Goal: Book appointment/travel/reservation

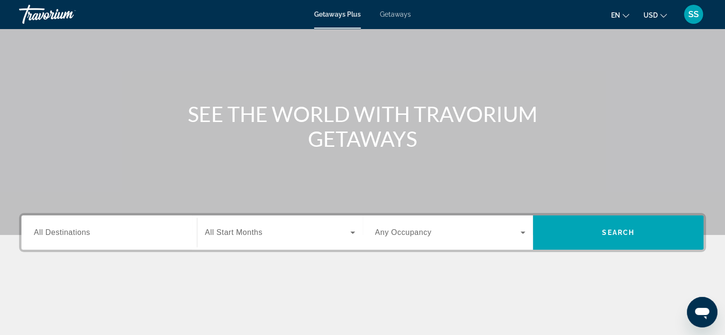
scroll to position [48, 0]
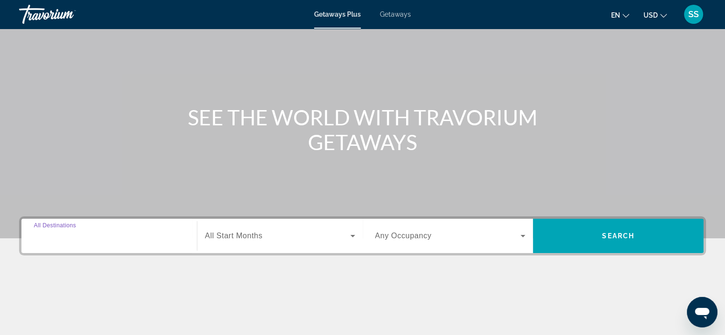
click at [101, 239] on input "Destination All Destinations" at bounding box center [109, 236] width 151 height 11
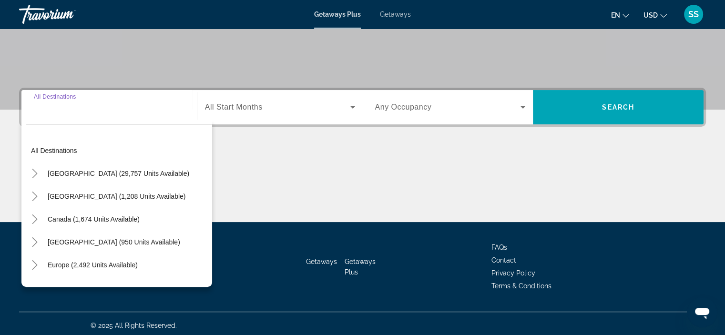
scroll to position [180, 0]
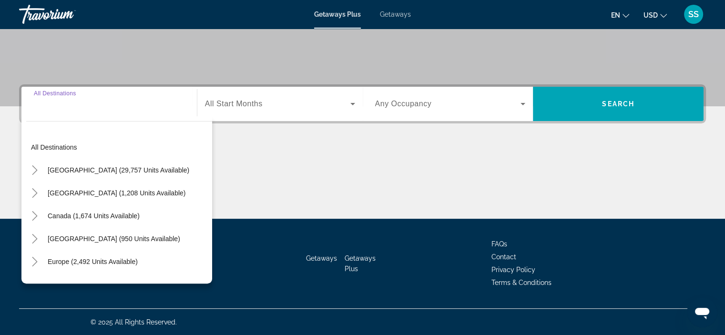
drag, startPoint x: 88, startPoint y: 102, endPoint x: 88, endPoint y: 109, distance: 6.7
click at [88, 105] on input "Destination All Destinations" at bounding box center [109, 104] width 151 height 11
click at [88, 109] on input "Destination All Destinations" at bounding box center [109, 104] width 151 height 11
click at [122, 108] on input "Destination All Destinations" at bounding box center [109, 104] width 151 height 11
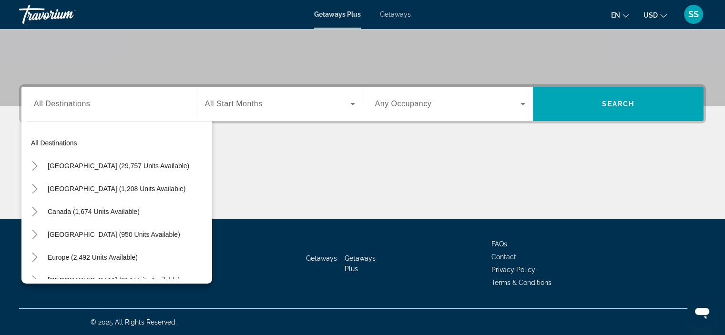
scroll to position [0, 0]
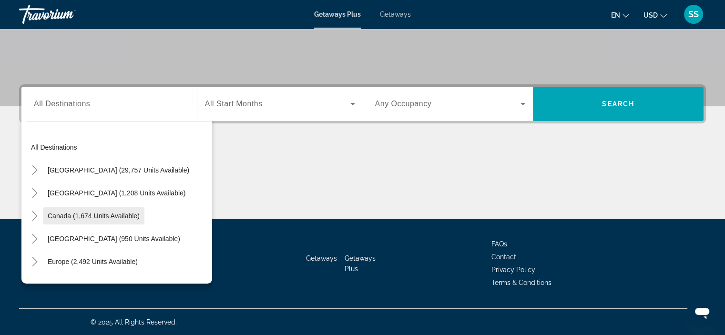
click at [72, 217] on span "Canada (1,674 units available)" at bounding box center [94, 216] width 92 height 8
type input "**********"
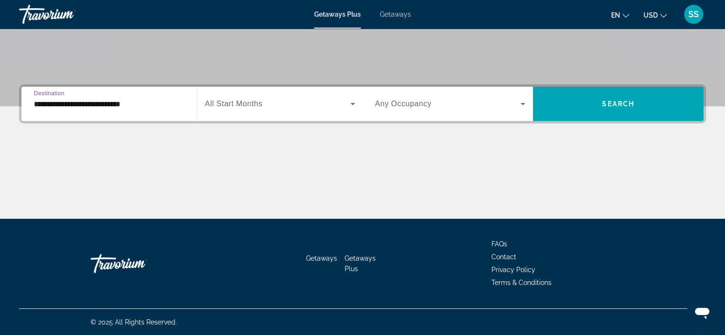
click at [276, 104] on span "Search widget" at bounding box center [277, 103] width 145 height 11
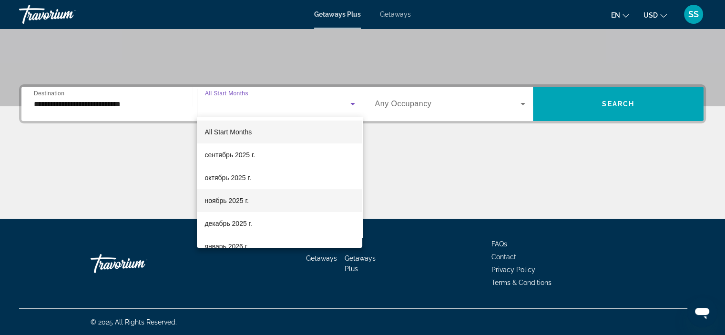
click at [234, 202] on span "ноябрь 2025 г." at bounding box center [226, 200] width 44 height 11
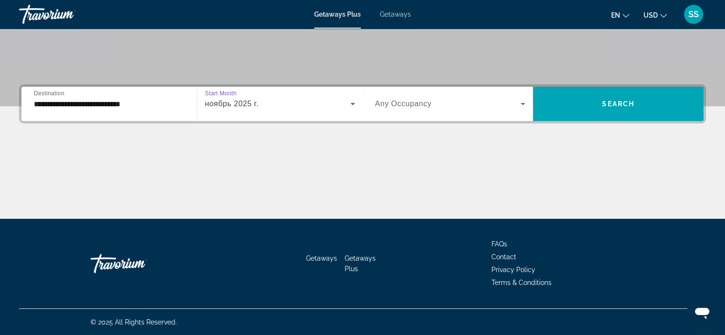
click at [495, 104] on span "Search widget" at bounding box center [448, 103] width 146 height 11
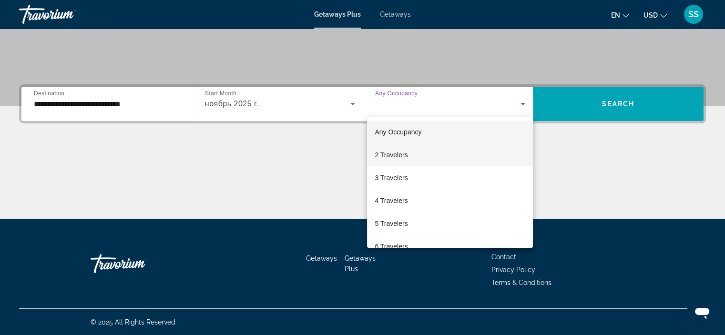
click at [403, 158] on span "2 Travelers" at bounding box center [391, 154] width 33 height 11
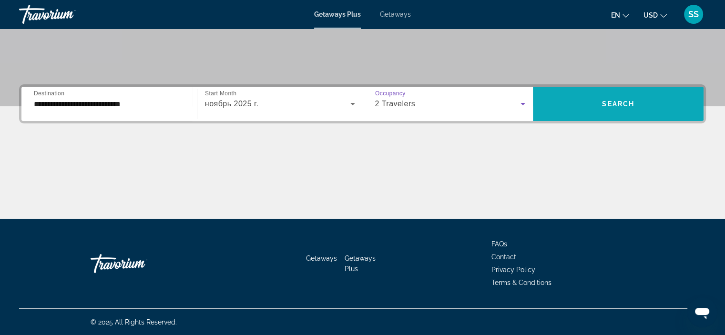
click at [628, 105] on span "Search" at bounding box center [618, 104] width 32 height 8
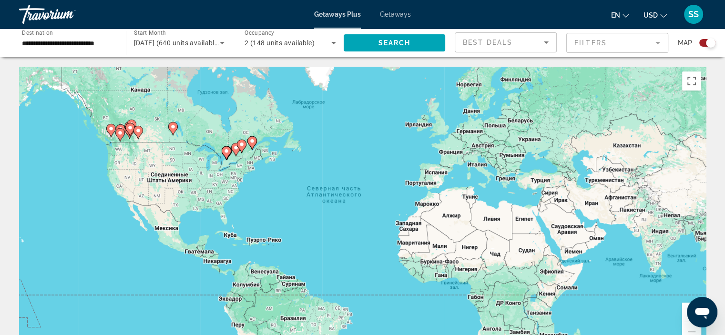
click at [222, 158] on gmp-advanced-marker "Main content" at bounding box center [227, 153] width 10 height 14
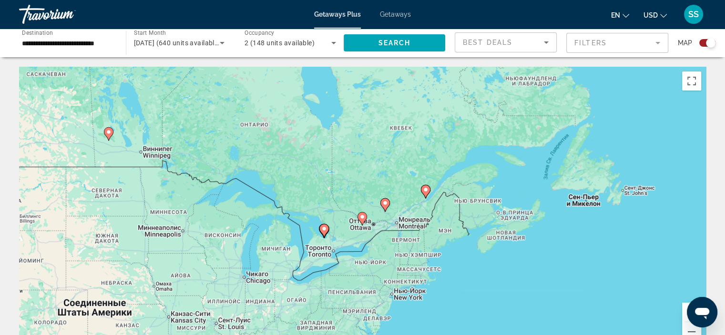
drag, startPoint x: 313, startPoint y: 211, endPoint x: 286, endPoint y: 226, distance: 30.7
click at [286, 226] on div "Чтобы активировать перетаскивание с помощью клавиатуры, нажмите Alt + Ввод. Пос…" at bounding box center [362, 210] width 687 height 286
click at [365, 231] on div "Чтобы активировать перетаскивание с помощью клавиатуры, нажмите Alt + Ввод. Пос…" at bounding box center [362, 210] width 687 height 286
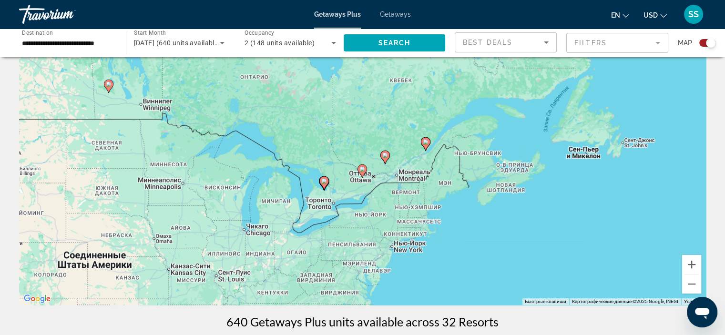
click at [362, 178] on div "Чтобы активировать перетаскивание с помощью клавиатуры, нажмите Alt + Ввод. Пос…" at bounding box center [362, 162] width 687 height 286
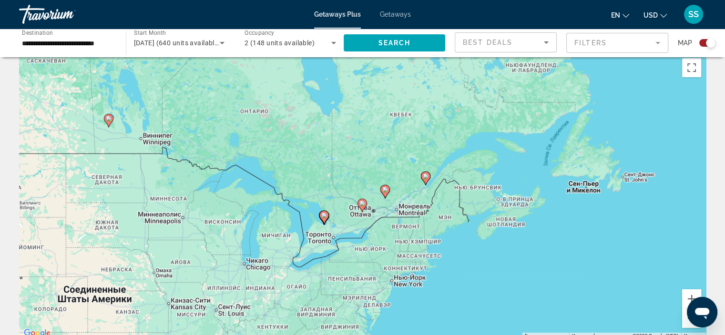
scroll to position [0, 0]
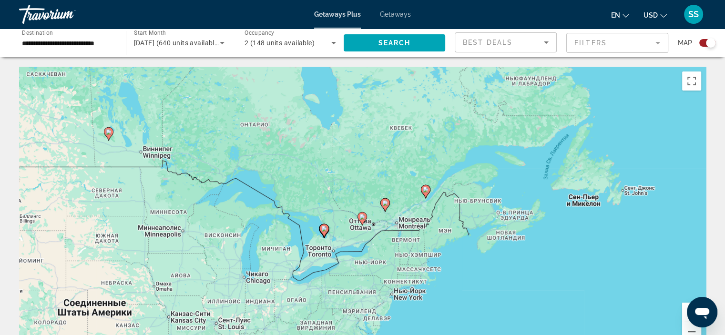
click at [358, 215] on icon "Main content" at bounding box center [361, 219] width 9 height 12
type input "**********"
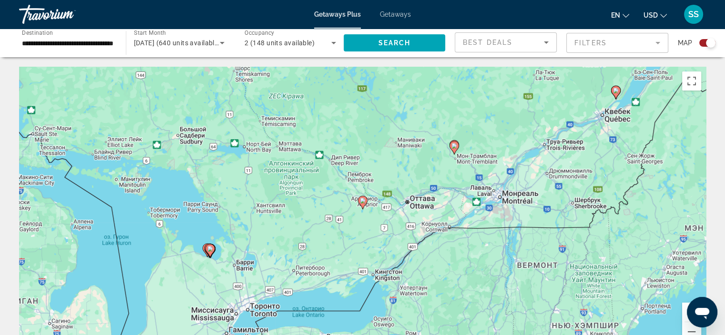
click at [361, 200] on image "Main content" at bounding box center [363, 201] width 6 height 6
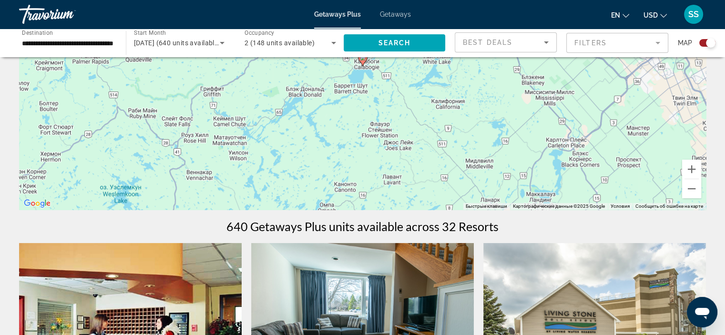
scroll to position [48, 0]
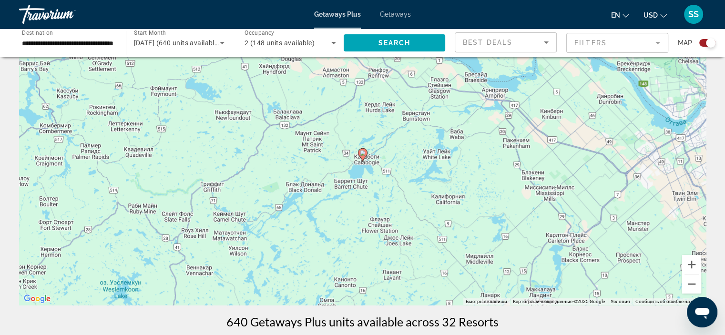
click at [693, 285] on button "Уменьшить" at bounding box center [691, 283] width 19 height 19
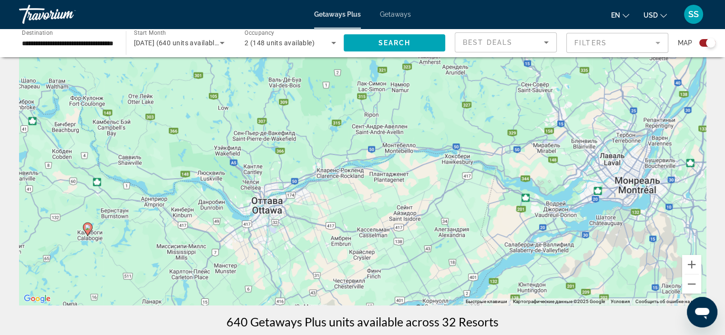
drag, startPoint x: 519, startPoint y: 185, endPoint x: 244, endPoint y: 257, distance: 284.2
click at [244, 257] on div "Чтобы активировать перетаскивание с помощью клавиатуры, нажмите Alt + Ввод. Пос…" at bounding box center [362, 162] width 687 height 286
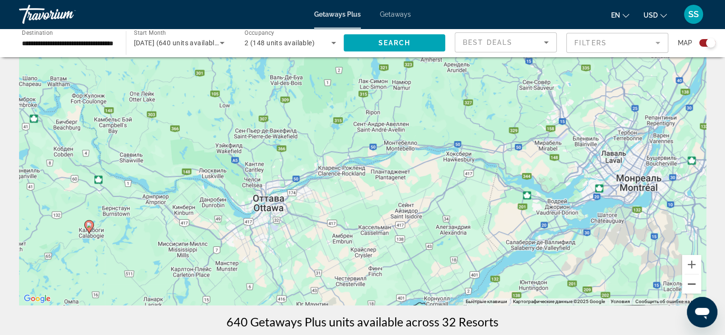
click at [692, 286] on button "Уменьшить" at bounding box center [691, 283] width 19 height 19
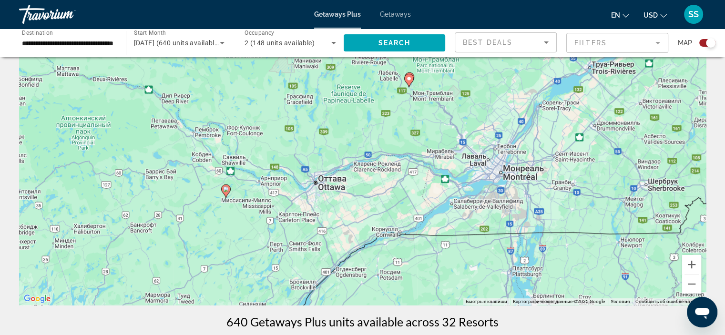
click at [410, 78] on image "Main content" at bounding box center [409, 79] width 6 height 6
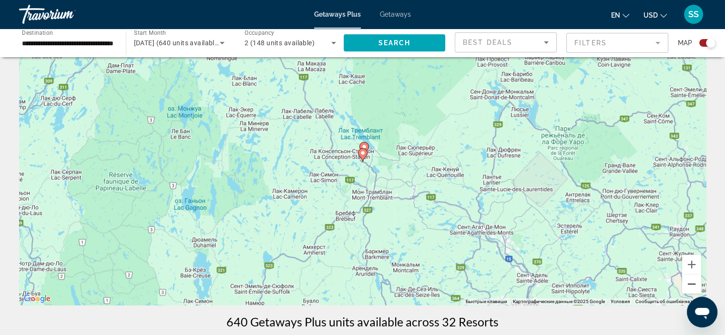
click at [689, 282] on button "Уменьшить" at bounding box center [691, 283] width 19 height 19
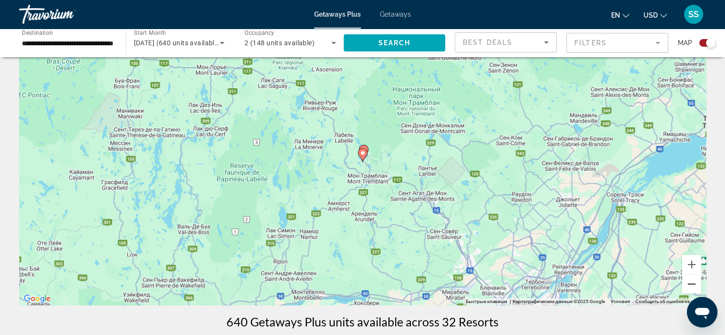
click at [687, 286] on button "Уменьшить" at bounding box center [691, 283] width 19 height 19
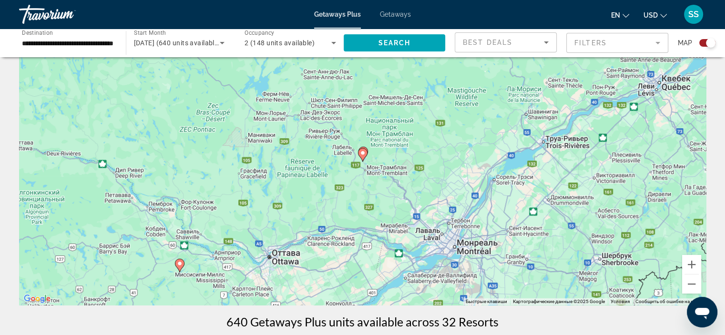
click at [179, 265] on image "Main content" at bounding box center [180, 264] width 6 height 6
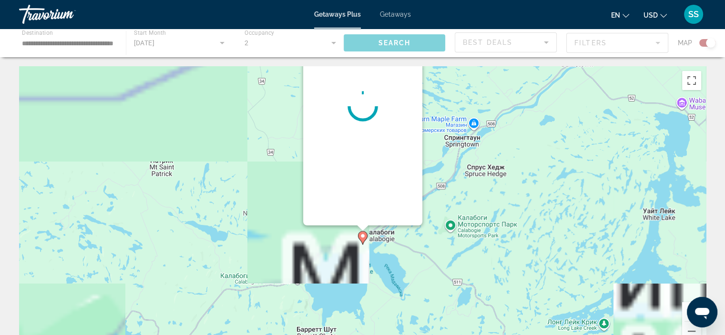
scroll to position [0, 0]
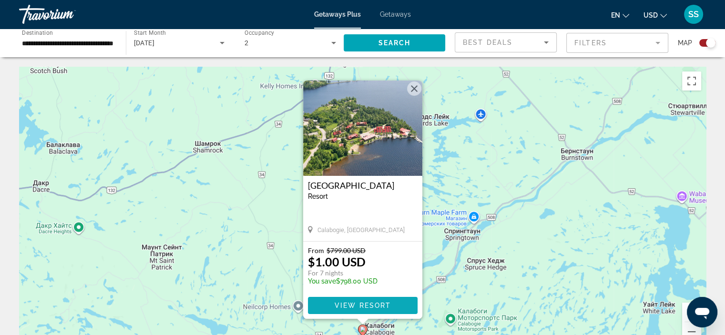
click at [351, 303] on span "View Resort" at bounding box center [362, 306] width 56 height 8
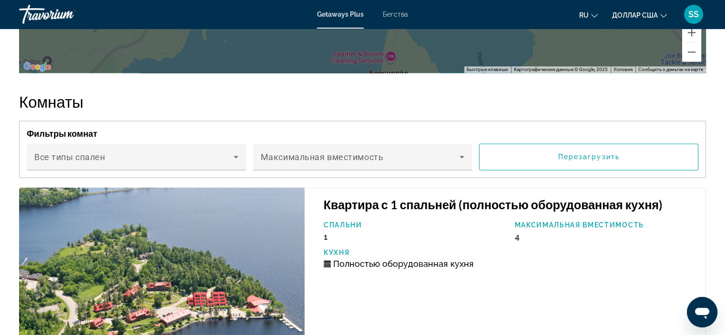
scroll to position [1525, 0]
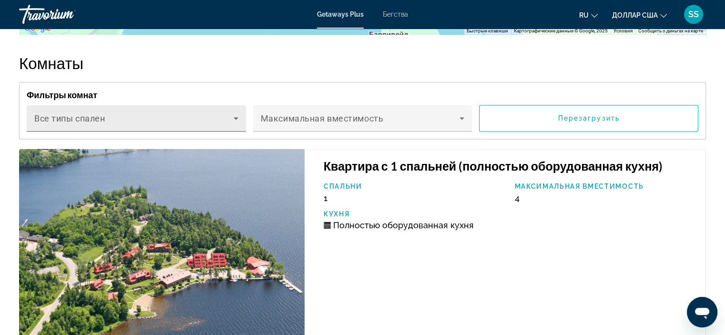
click at [238, 112] on icon "Основное содержание" at bounding box center [235, 117] width 11 height 11
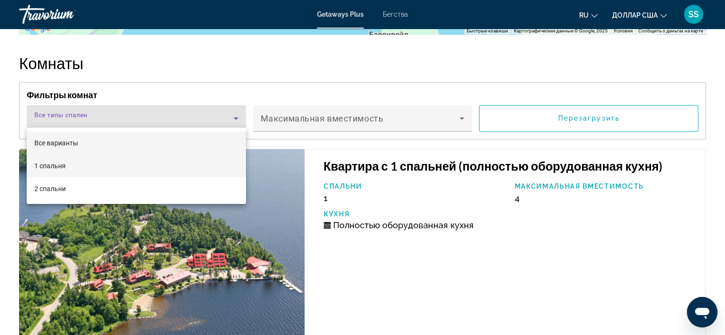
click at [164, 172] on mat-option "1 спальня" at bounding box center [136, 165] width 219 height 23
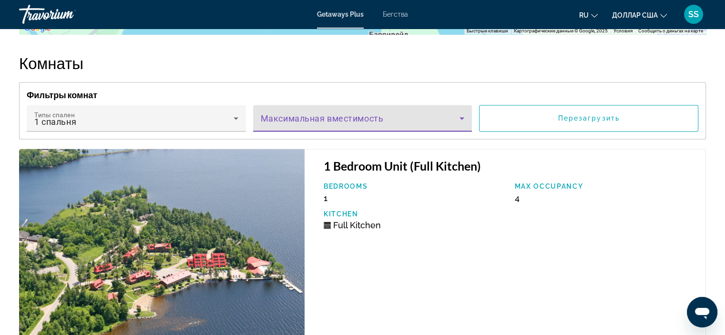
click at [364, 116] on span "Основное содержание" at bounding box center [360, 121] width 199 height 11
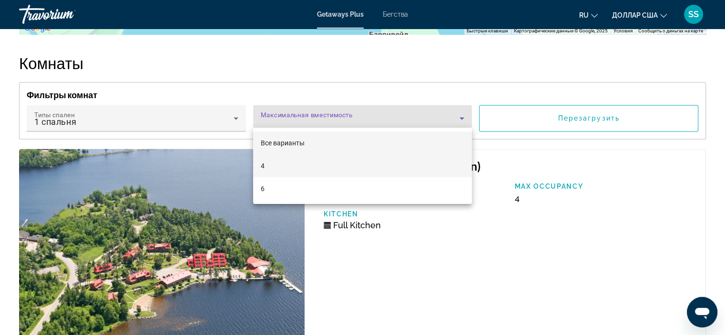
click at [316, 163] on mat-option "4" at bounding box center [362, 165] width 219 height 23
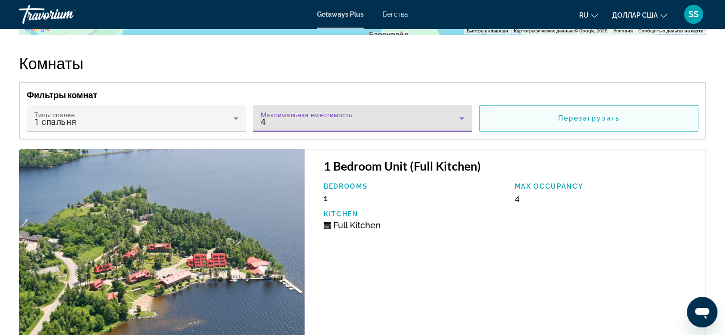
click at [607, 117] on font "Перезагрузить" at bounding box center [588, 118] width 61 height 8
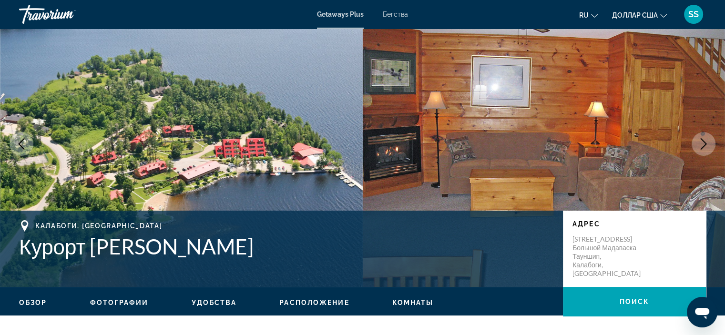
scroll to position [0, 0]
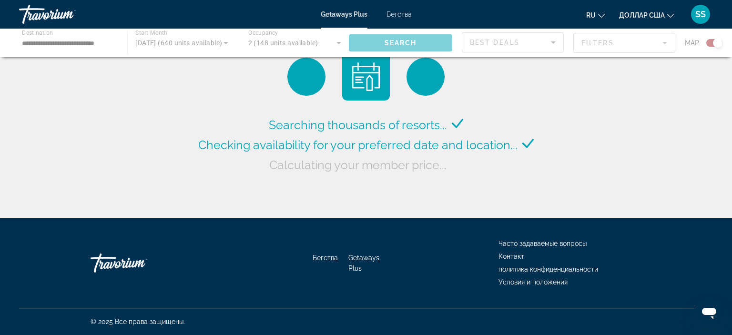
click at [622, 139] on div "Searching thousands of resorts... Checking availability for your preferred date…" at bounding box center [366, 111] width 732 height 223
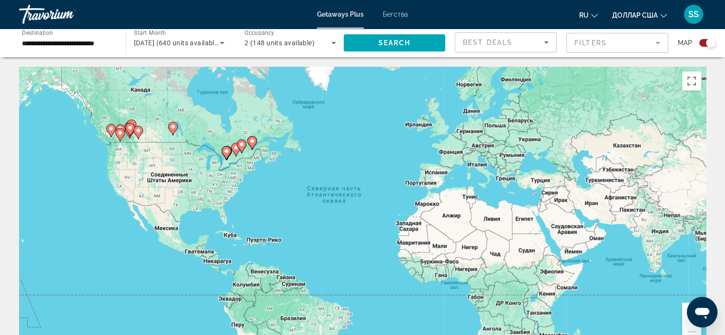
click at [633, 39] on mat-form-field "Filters" at bounding box center [617, 43] width 102 height 20
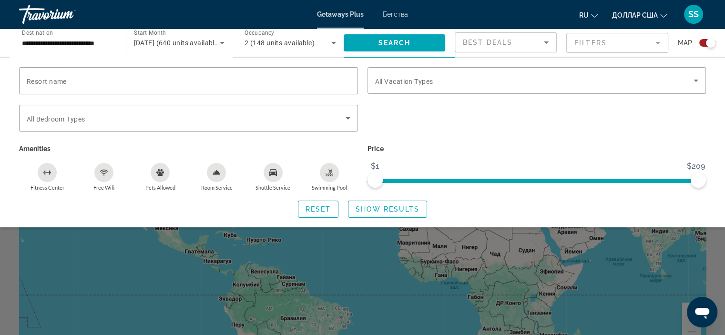
click at [197, 41] on span "[DATE] (640 units available)" at bounding box center [177, 43] width 87 height 8
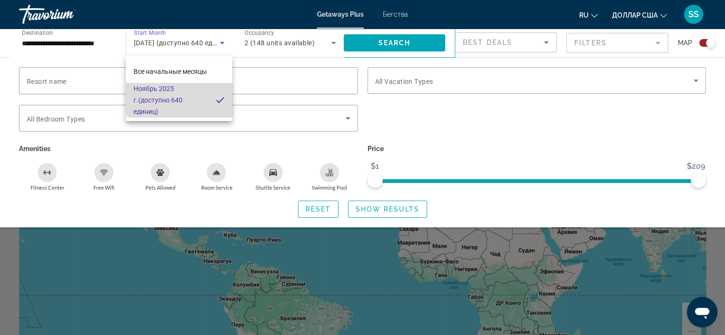
click at [182, 98] on font "(доступно 640 единиц)" at bounding box center [157, 105] width 49 height 19
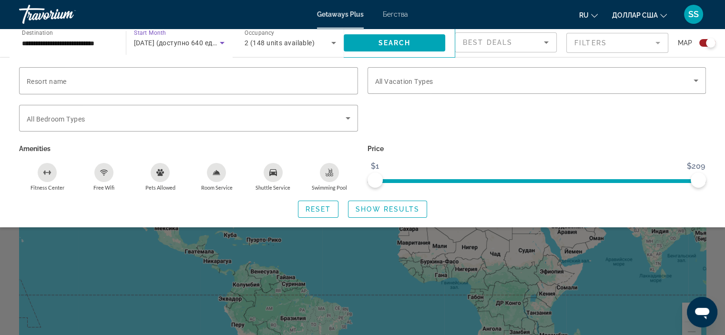
click at [302, 44] on span "2 (148 units available)" at bounding box center [279, 43] width 70 height 8
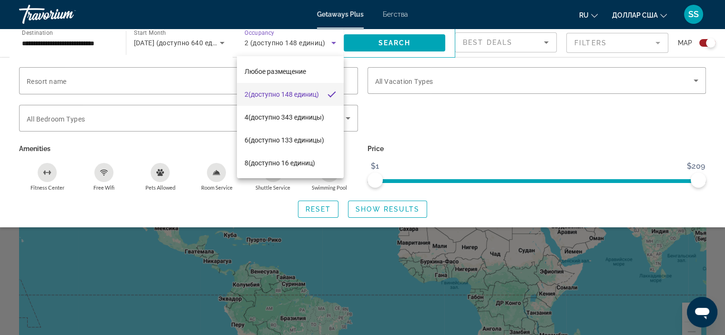
click at [284, 91] on font "(доступно 148 единиц)" at bounding box center [283, 95] width 71 height 8
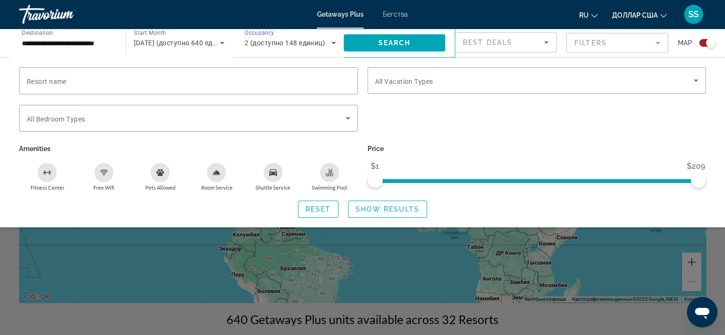
scroll to position [48, 0]
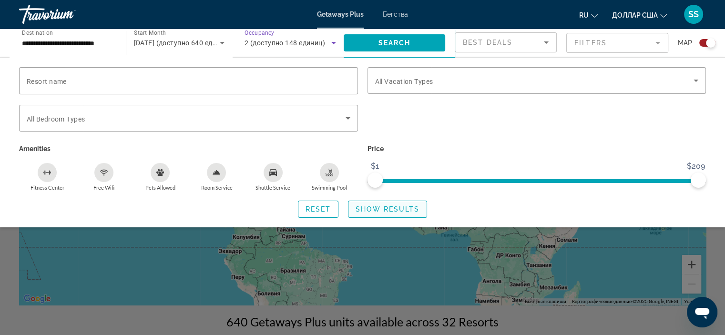
click at [393, 213] on span "Show Results" at bounding box center [387, 209] width 64 height 8
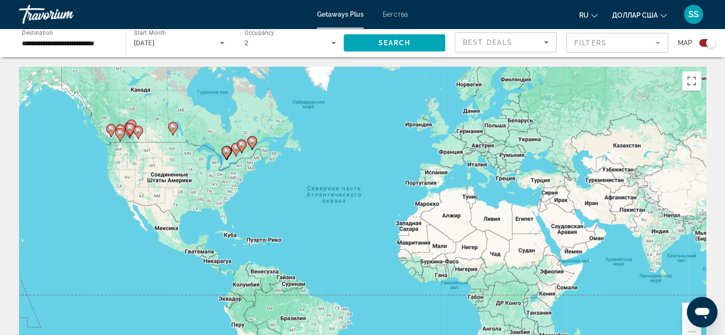
click at [243, 144] on image "Основное содержание" at bounding box center [242, 145] width 6 height 6
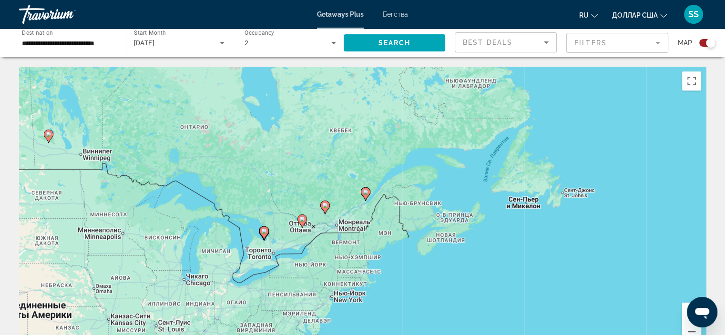
drag, startPoint x: 322, startPoint y: 217, endPoint x: 283, endPoint y: 223, distance: 40.0
click at [283, 223] on div "Чтобы активировать перетаскивание с помощью клавиатуры, нажмите Alt + Ввод. Пос…" at bounding box center [362, 210] width 687 height 286
click at [313, 209] on div "Чтобы активировать перетаскивание с помощью клавиатуры, нажмите Alt + Ввод. Пос…" at bounding box center [362, 210] width 687 height 286
click at [327, 205] on image "Основное содержание" at bounding box center [325, 206] width 6 height 6
type input "**********"
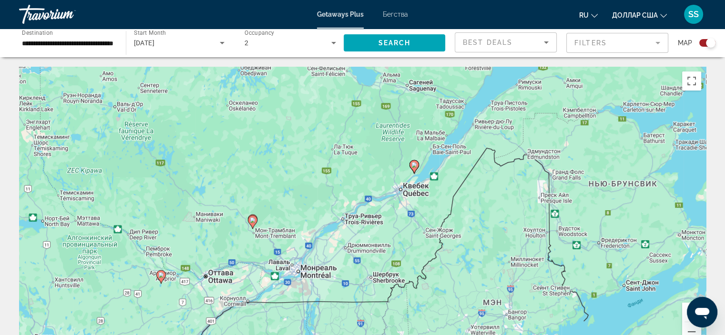
drag, startPoint x: 259, startPoint y: 215, endPoint x: 308, endPoint y: 215, distance: 49.1
click at [308, 215] on div "Чтобы активировать перетаскивание с помощью клавиатуры, нажмите Alt + Ввод. Пос…" at bounding box center [362, 210] width 687 height 286
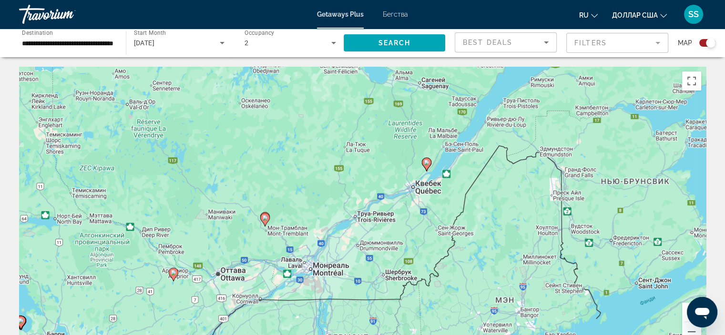
click at [264, 224] on icon "Основное содержание" at bounding box center [264, 219] width 9 height 12
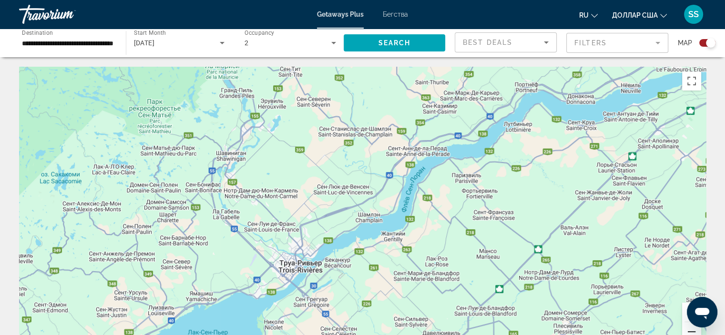
click at [690, 330] on button "Уменьшить" at bounding box center [691, 331] width 19 height 19
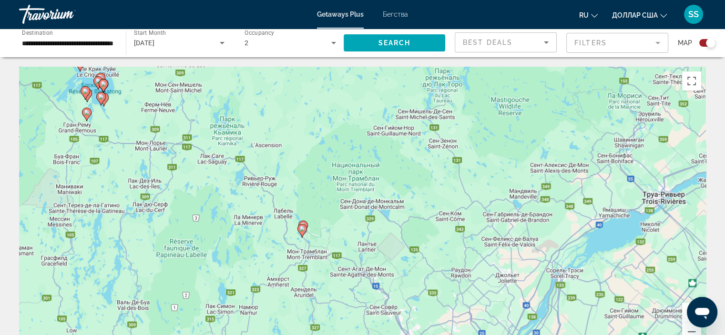
drag, startPoint x: 279, startPoint y: 223, endPoint x: 618, endPoint y: 171, distance: 342.7
click at [618, 171] on div "Для навигации используйте клавиши со стрелками. Чтобы активировать перетаскиван…" at bounding box center [362, 210] width 687 height 286
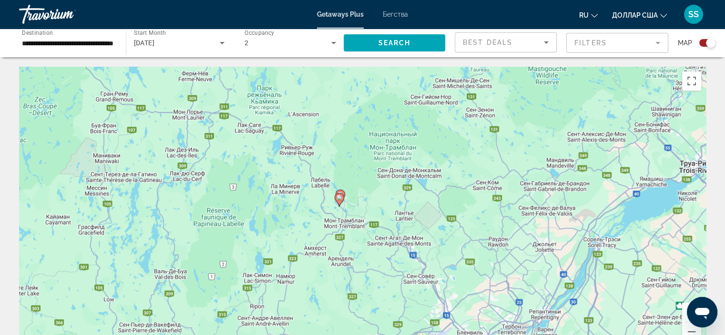
drag, startPoint x: 373, startPoint y: 212, endPoint x: 412, endPoint y: 183, distance: 48.0
click at [412, 183] on div "Для навигации используйте клавиши со стрелками. Чтобы активировать перетаскиван…" at bounding box center [362, 210] width 687 height 286
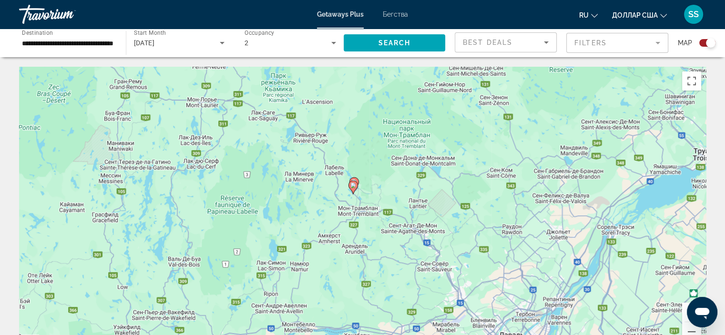
click at [355, 187] on image "Основное содержание" at bounding box center [353, 185] width 6 height 6
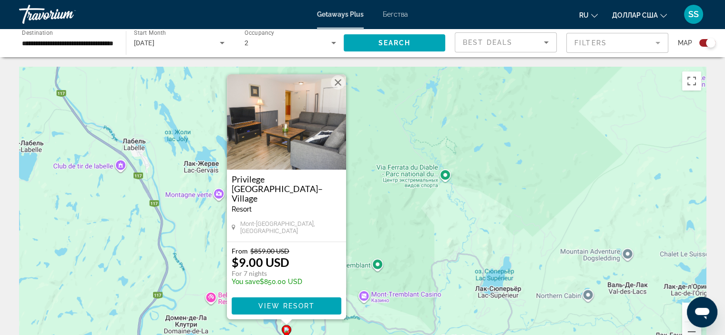
click at [686, 310] on button "Увеличить" at bounding box center [691, 312] width 19 height 19
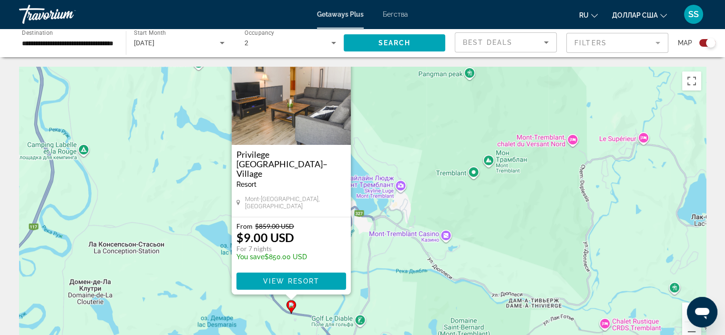
drag, startPoint x: 338, startPoint y: 200, endPoint x: 454, endPoint y: 21, distance: 212.3
click at [454, 21] on div "**********" at bounding box center [362, 167] width 725 height 335
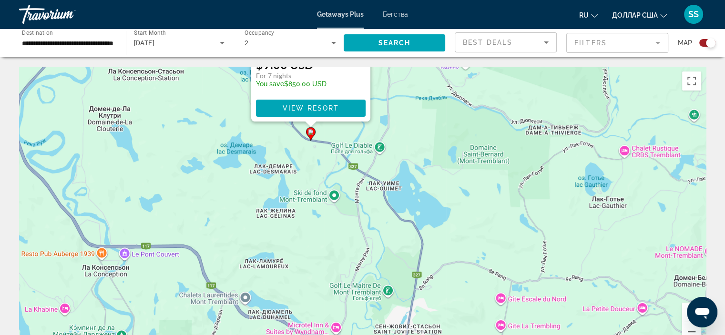
drag, startPoint x: 516, startPoint y: 273, endPoint x: 490, endPoint y: 131, distance: 144.2
click at [490, 131] on div "Чтобы активировать перетаскивание с помощью клавиатуры, нажмите Alt + Ввод. Пос…" at bounding box center [362, 210] width 687 height 286
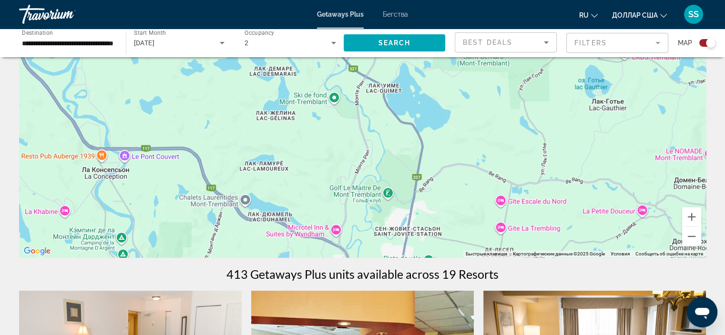
scroll to position [334, 0]
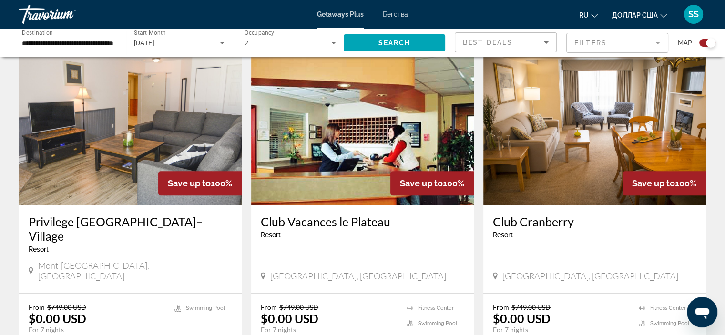
click at [339, 114] on img "Основное содержание" at bounding box center [362, 128] width 223 height 152
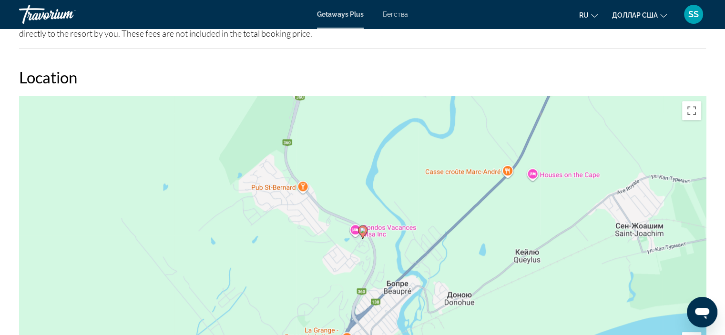
scroll to position [1001, 0]
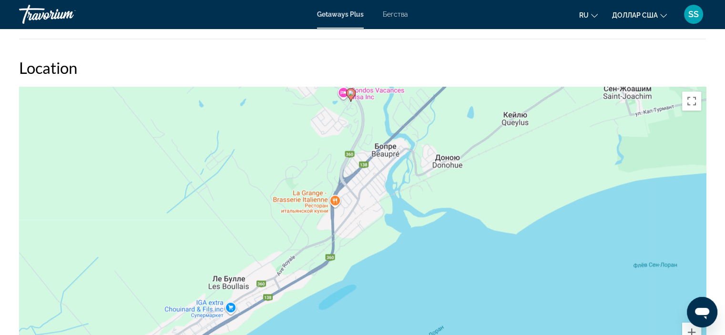
drag, startPoint x: 614, startPoint y: 298, endPoint x: 602, endPoint y: 169, distance: 129.2
click at [602, 169] on div "Чтобы активировать перетаскивание с помощью клавиатуры, нажмите Alt + Ввод. Пос…" at bounding box center [362, 230] width 687 height 286
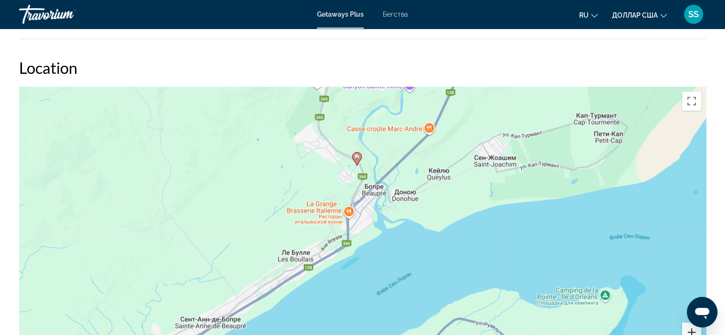
click at [690, 331] on button "Увеличить" at bounding box center [691, 332] width 19 height 19
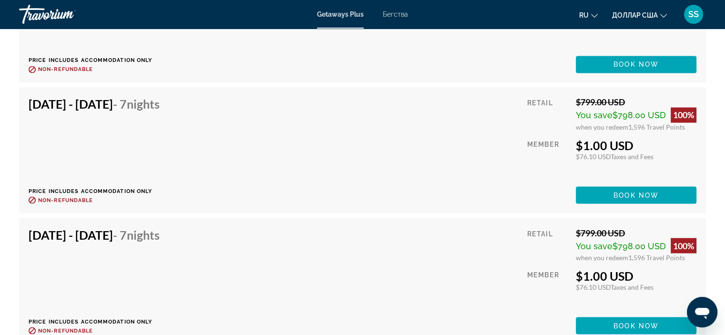
scroll to position [1543, 0]
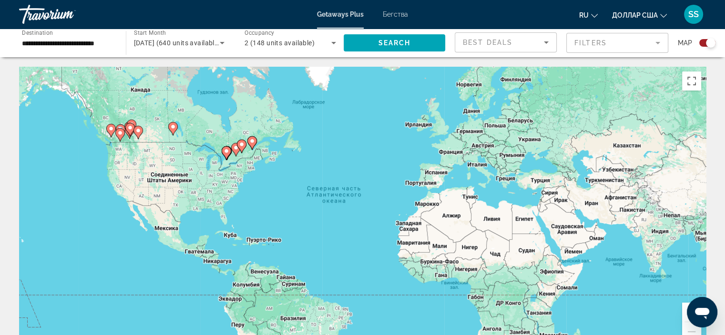
click at [240, 145] on image "Основное содержание" at bounding box center [242, 145] width 6 height 6
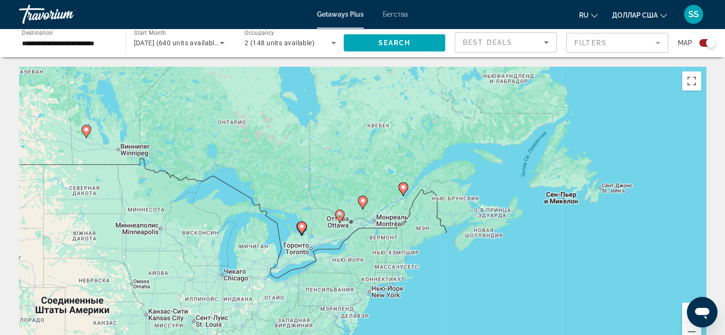
click at [337, 215] on image "Основное содержание" at bounding box center [340, 215] width 6 height 6
type input "**********"
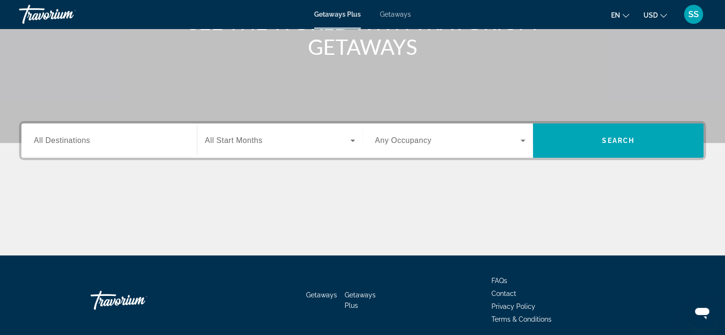
click at [141, 133] on div "Search widget" at bounding box center [109, 140] width 151 height 27
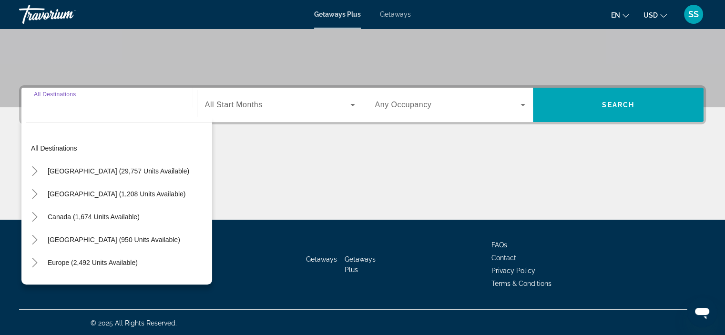
scroll to position [180, 0]
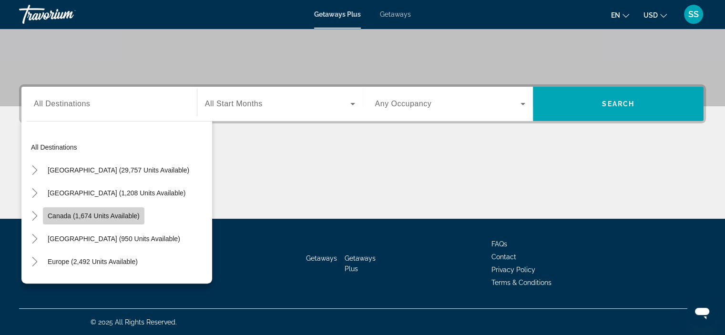
click at [119, 222] on span "Search widget" at bounding box center [93, 215] width 101 height 23
type input "**********"
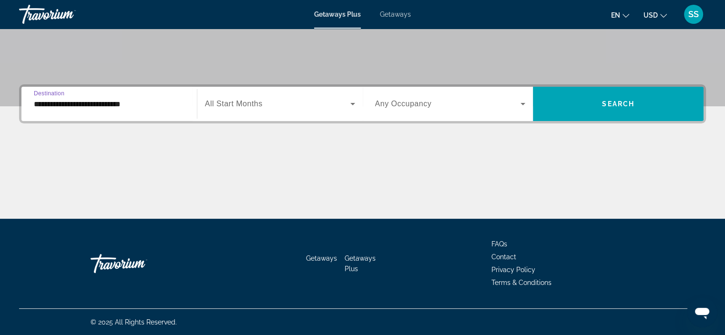
click at [324, 106] on span "Search widget" at bounding box center [277, 103] width 145 height 11
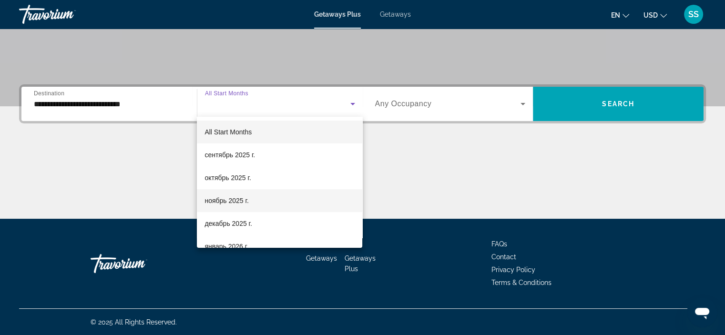
click at [245, 200] on span "ноябрь 2025 г." at bounding box center [226, 200] width 44 height 11
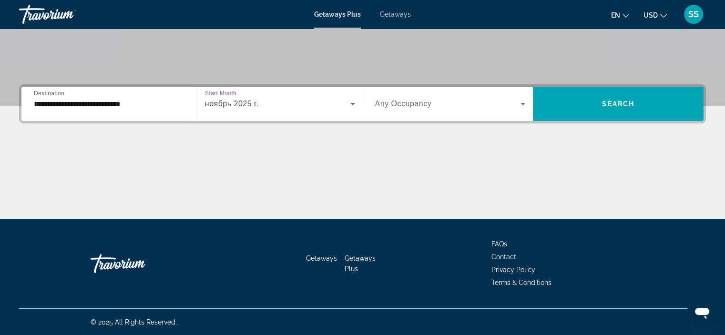
click at [274, 104] on div "ноябрь 2025 г." at bounding box center [277, 103] width 145 height 11
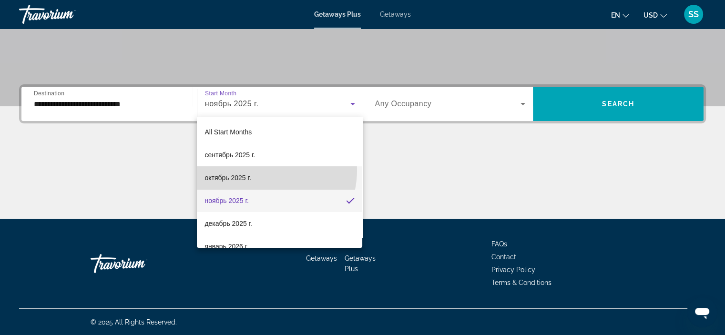
click at [253, 170] on mat-option "октябрь 2025 г." at bounding box center [279, 177] width 165 height 23
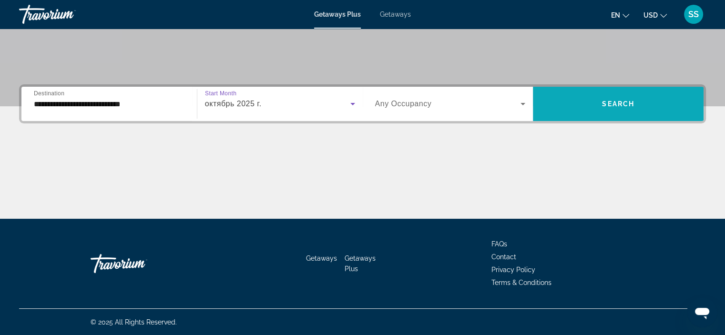
click at [616, 102] on span "Search" at bounding box center [618, 104] width 32 height 8
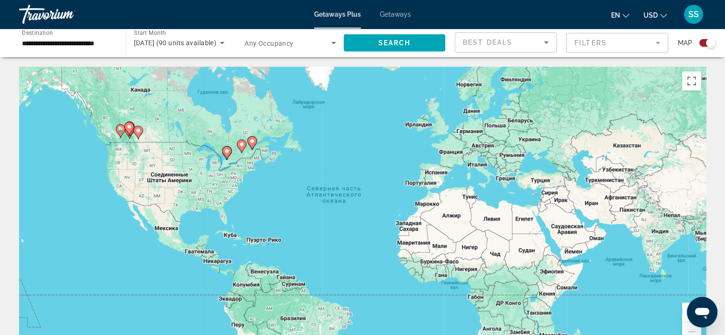
click at [229, 150] on image "Main content" at bounding box center [227, 151] width 6 height 6
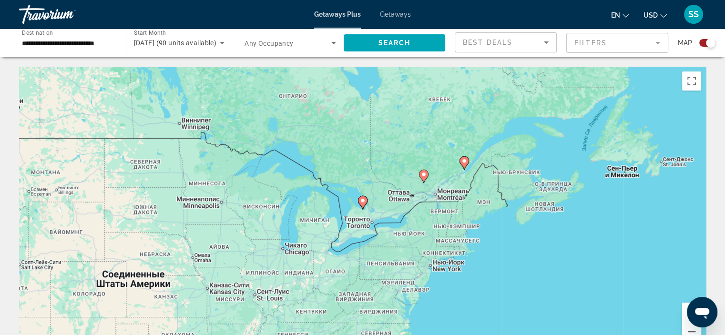
click at [425, 176] on image "Main content" at bounding box center [424, 175] width 6 height 6
type input "**********"
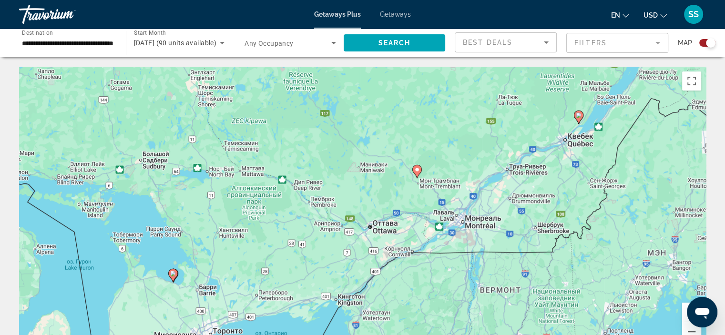
drag, startPoint x: 399, startPoint y: 317, endPoint x: 454, endPoint y: 285, distance: 63.8
click at [454, 285] on div "Чтобы активировать перетаскивание с помощью клавиатуры, нажмите Alt + Ввод. Пос…" at bounding box center [362, 210] width 687 height 286
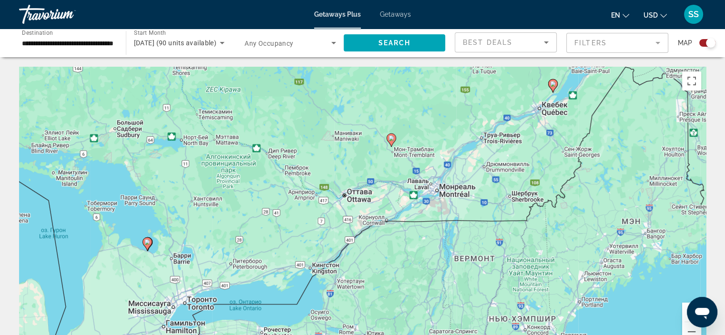
drag, startPoint x: 437, startPoint y: 279, endPoint x: 413, endPoint y: 247, distance: 40.1
click at [413, 247] on div "Чтобы активировать перетаскивание с помощью клавиатуры, нажмите Alt + Ввод. Пос…" at bounding box center [362, 210] width 687 height 286
click at [393, 145] on gmp-advanced-marker "Main content" at bounding box center [391, 140] width 10 height 14
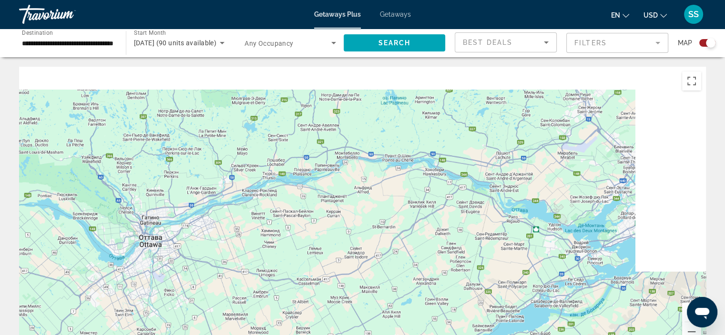
drag, startPoint x: 411, startPoint y: 165, endPoint x: 292, endPoint y: 354, distance: 222.7
click at [292, 334] on html "**********" at bounding box center [362, 167] width 725 height 335
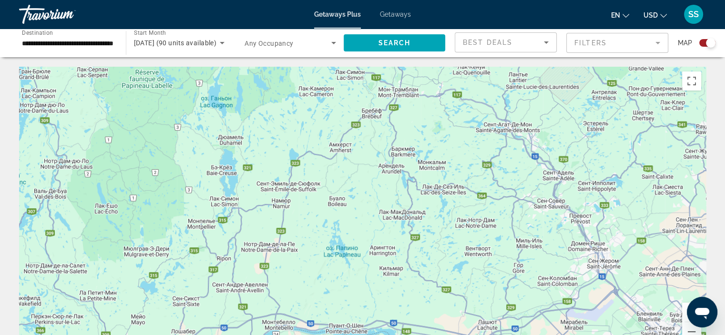
drag, startPoint x: 438, startPoint y: 161, endPoint x: 352, endPoint y: 318, distance: 179.2
click at [347, 322] on div "Для навигации используйте клавиши со стрелками. Чтобы активировать перетаскиван…" at bounding box center [362, 210] width 687 height 286
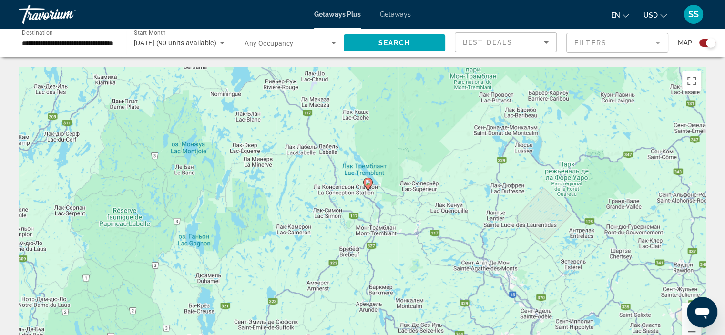
drag, startPoint x: 381, startPoint y: 255, endPoint x: 519, endPoint y: 152, distance: 172.6
click at [519, 152] on div "Для навигации используйте клавиши со стрелками. Чтобы активировать перетаскиван…" at bounding box center [362, 210] width 687 height 286
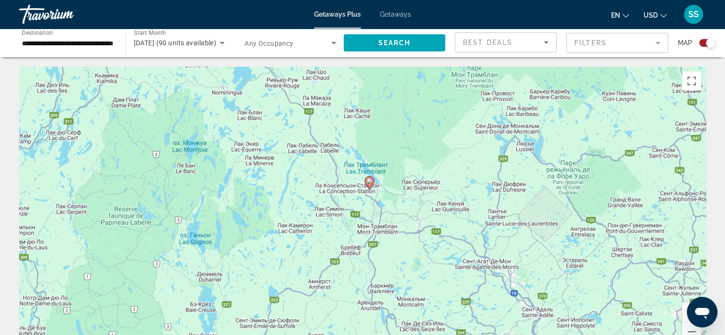
click at [434, 257] on div "Для навигации используйте клавиши со стрелками. Чтобы активировать перетаскиван…" at bounding box center [362, 210] width 687 height 286
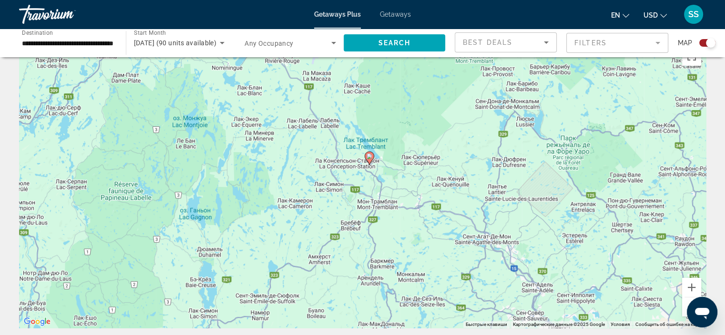
scroll to position [48, 0]
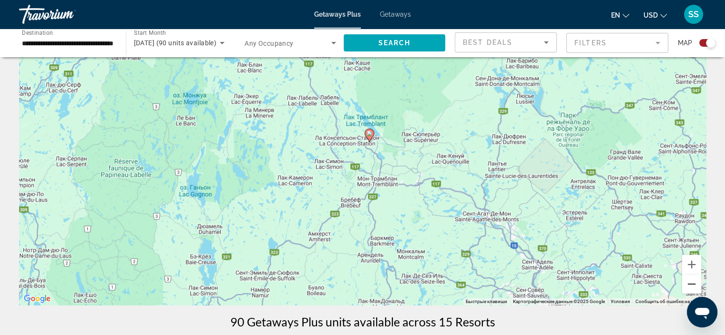
click at [687, 285] on button "Уменьшить" at bounding box center [691, 283] width 19 height 19
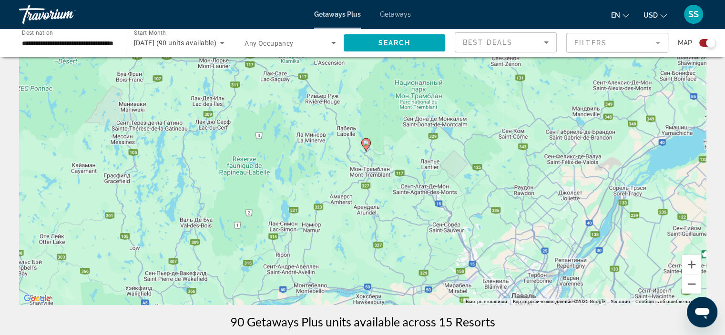
click at [692, 285] on button "Уменьшить" at bounding box center [691, 283] width 19 height 19
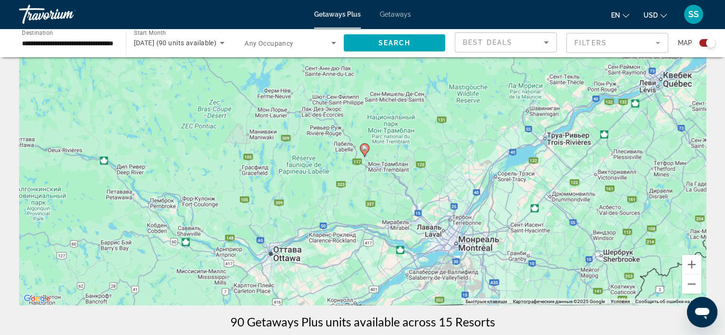
click at [364, 148] on image "Main content" at bounding box center [365, 148] width 6 height 6
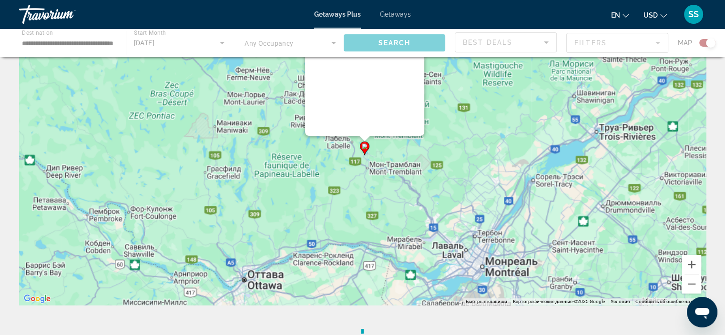
scroll to position [0, 0]
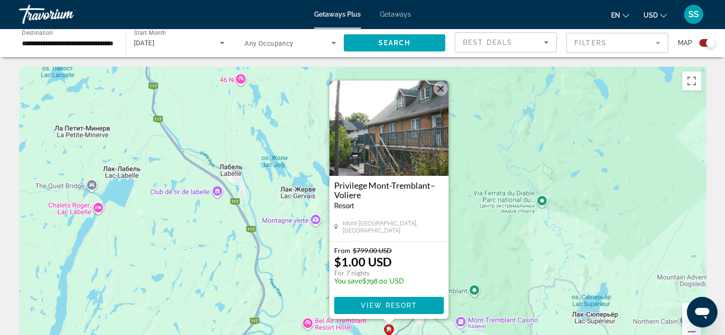
click at [437, 88] on button "Закрыть" at bounding box center [440, 88] width 14 height 14
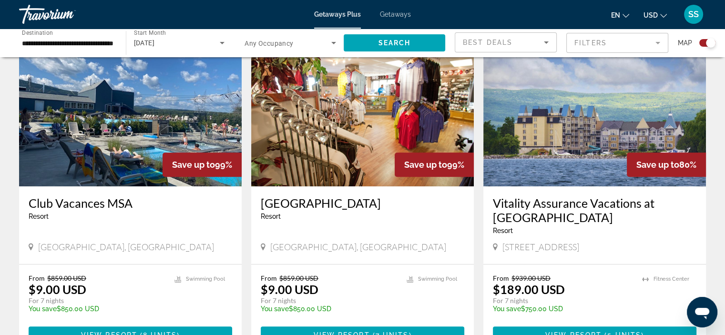
scroll to position [696, 0]
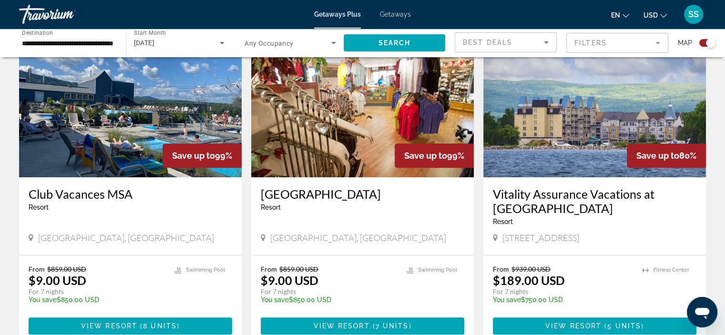
click at [541, 101] on img "Main content" at bounding box center [594, 101] width 223 height 152
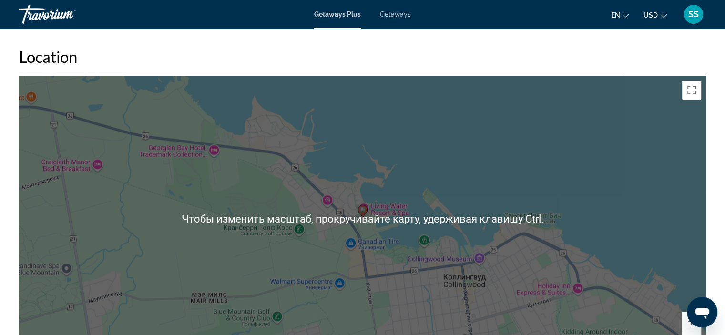
scroll to position [1239, 0]
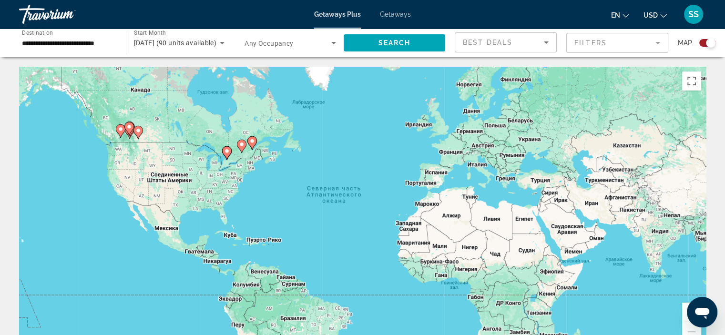
click at [239, 144] on image "Main content" at bounding box center [242, 145] width 6 height 6
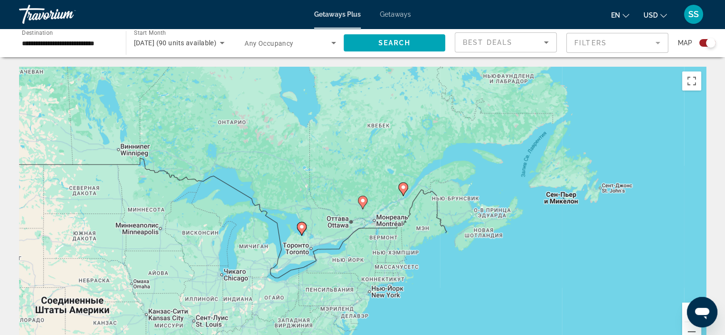
click at [364, 196] on icon "Main content" at bounding box center [362, 202] width 9 height 12
type input "**********"
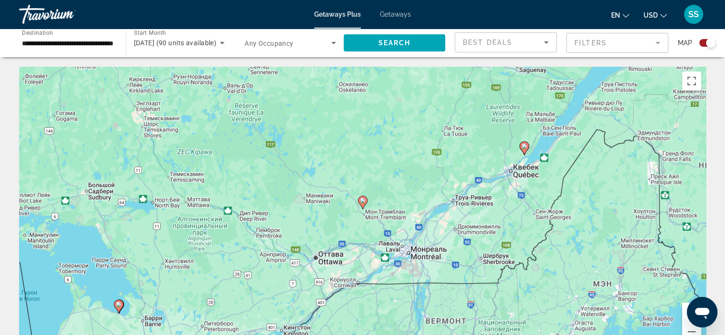
click at [366, 207] on gmp-advanced-marker "Main content" at bounding box center [363, 202] width 10 height 14
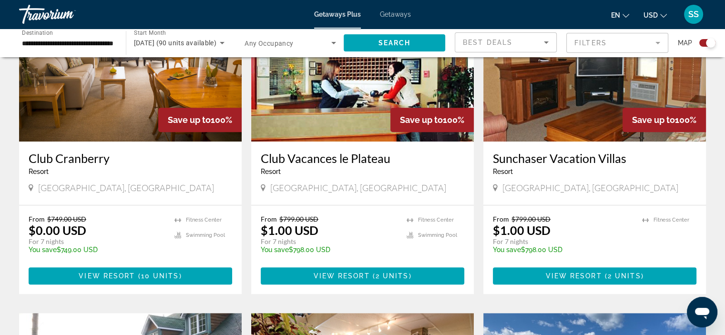
scroll to position [426, 0]
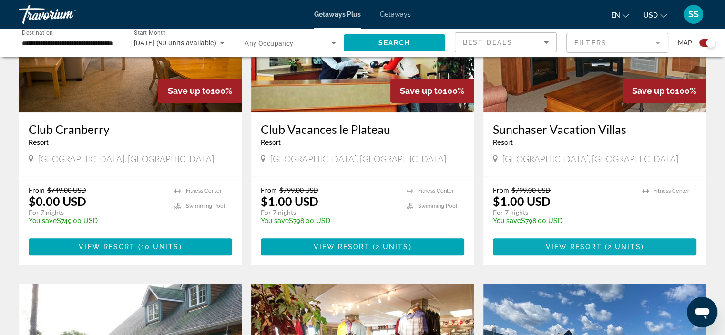
click at [581, 242] on span "Main content" at bounding box center [594, 246] width 203 height 23
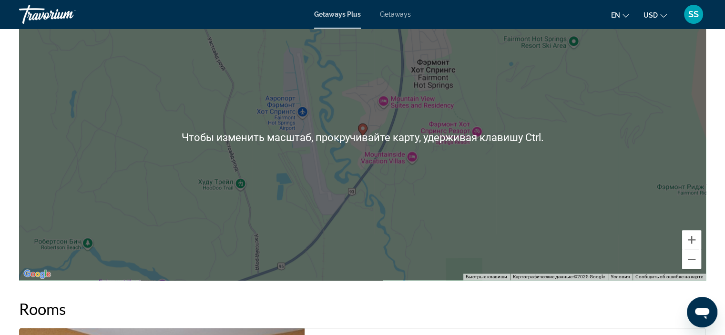
scroll to position [1382, 0]
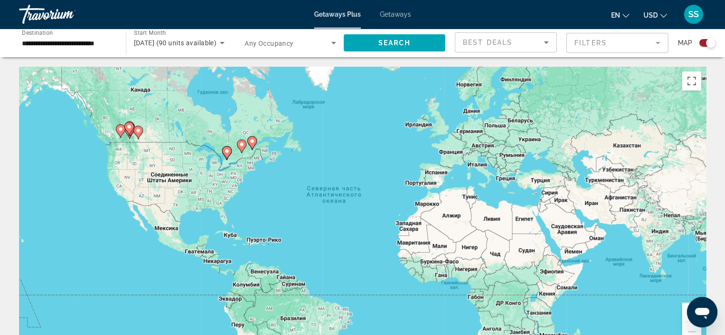
click at [243, 150] on icon "Main content" at bounding box center [241, 146] width 9 height 12
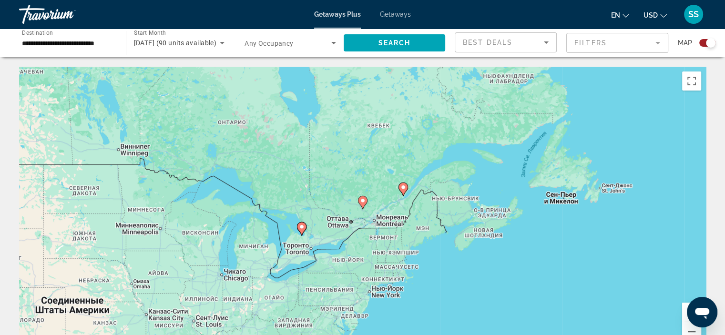
click at [361, 202] on image "Main content" at bounding box center [363, 201] width 6 height 6
type input "**********"
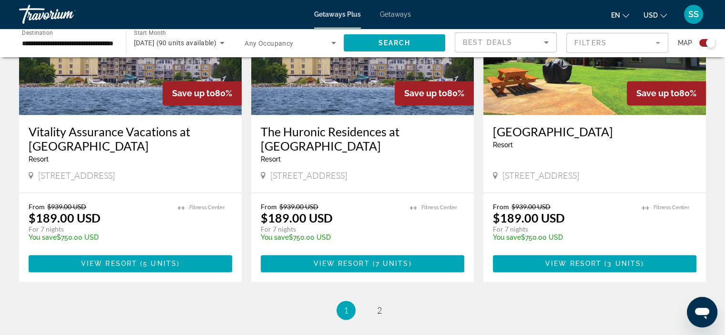
scroll to position [1525, 0]
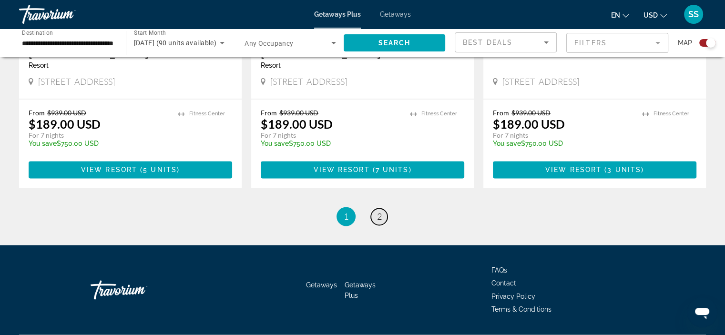
click at [375, 208] on link "page 2" at bounding box center [379, 216] width 17 height 17
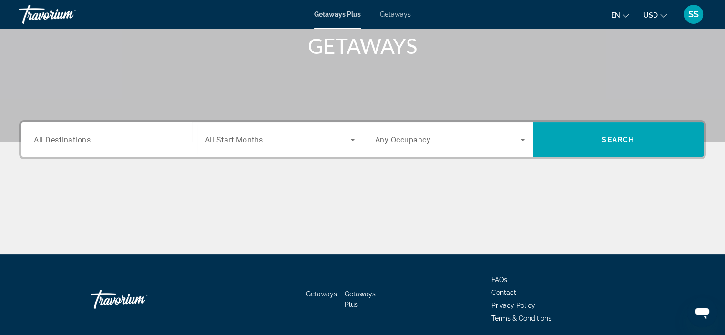
scroll to position [180, 0]
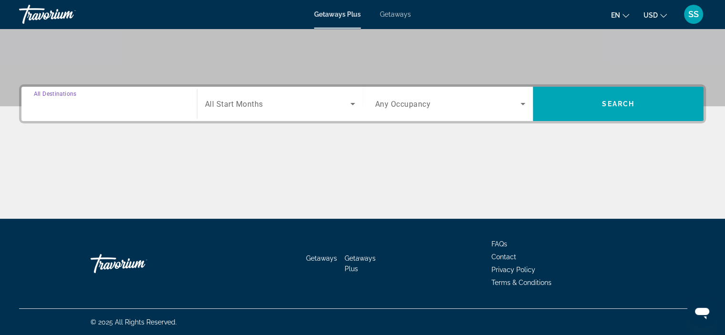
click at [157, 106] on input "Destination All Destinations" at bounding box center [109, 104] width 151 height 11
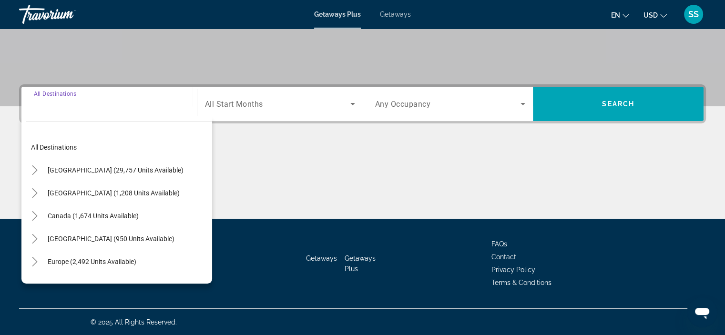
click at [114, 215] on span "Canada (1,674 units available)" at bounding box center [93, 216] width 91 height 8
type input "**********"
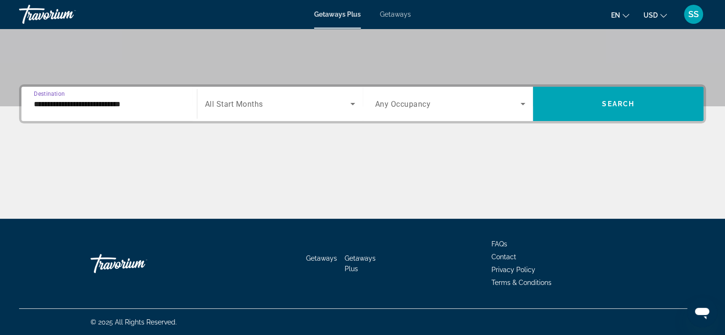
click at [296, 102] on span "Search widget" at bounding box center [277, 103] width 145 height 11
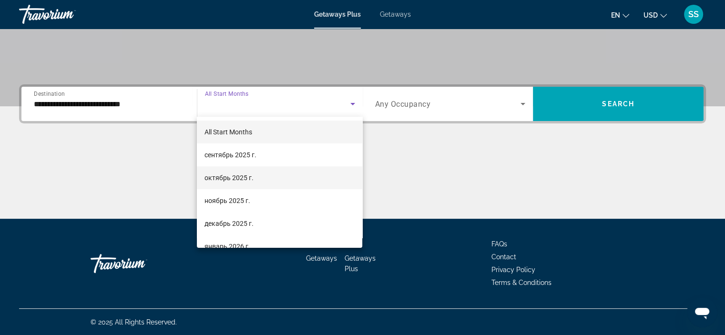
click at [261, 169] on mat-option "октябрь 2025 г." at bounding box center [279, 177] width 165 height 23
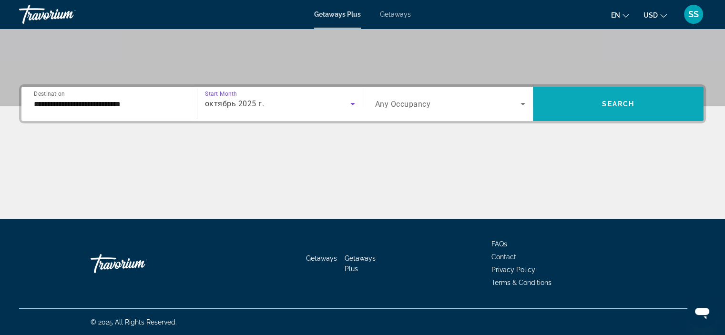
click at [615, 108] on span "Search widget" at bounding box center [618, 103] width 171 height 23
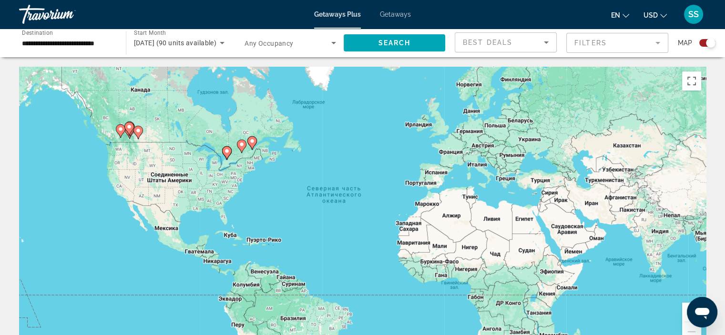
click at [237, 142] on gmp-advanced-marker "Main content" at bounding box center [242, 146] width 10 height 14
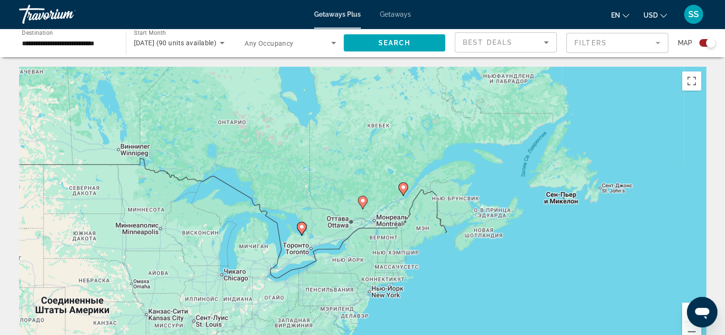
click at [325, 203] on div "Чтобы активировать перетаскивание с помощью клавиатуры, нажмите Alt + Ввод. Пос…" at bounding box center [362, 210] width 687 height 286
click at [682, 309] on button "Увеличить" at bounding box center [691, 312] width 19 height 19
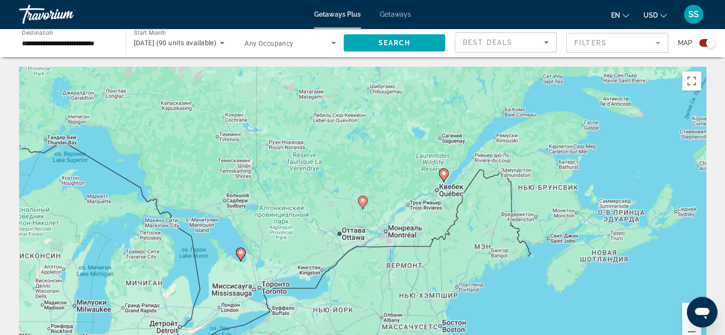
click at [682, 309] on button "Увеличить" at bounding box center [691, 312] width 19 height 19
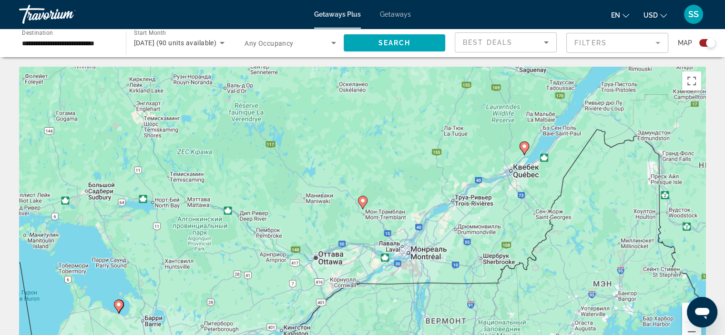
click at [682, 309] on button "Увеличить" at bounding box center [691, 312] width 19 height 19
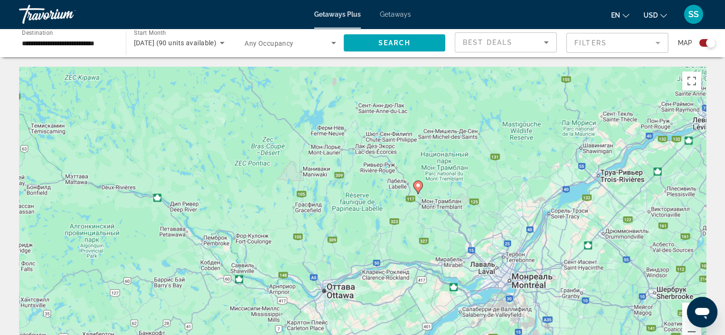
drag, startPoint x: 425, startPoint y: 248, endPoint x: 481, endPoint y: 232, distance: 57.6
click at [481, 232] on div "Чтобы активировать перетаскивание с помощью клавиатуры, нажмите Alt + Ввод. Пос…" at bounding box center [362, 210] width 687 height 286
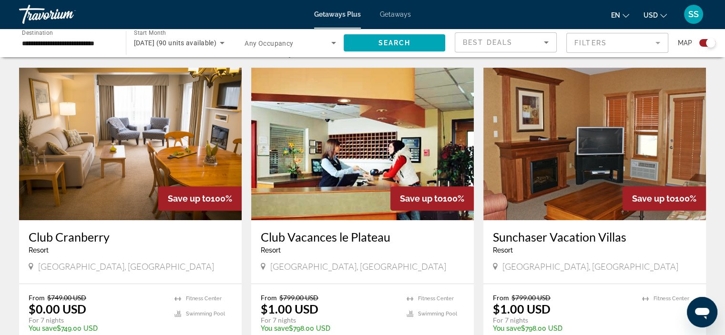
scroll to position [316, 0]
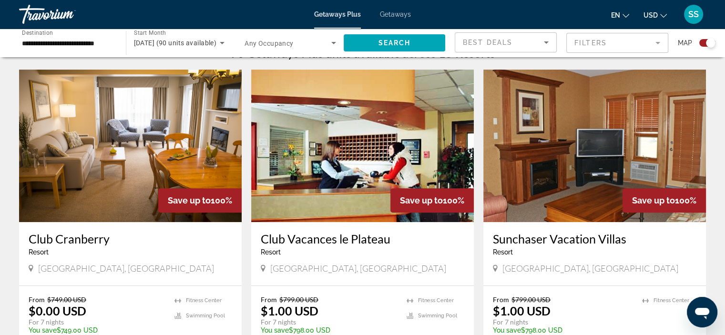
click at [112, 160] on img "Main content" at bounding box center [130, 146] width 223 height 152
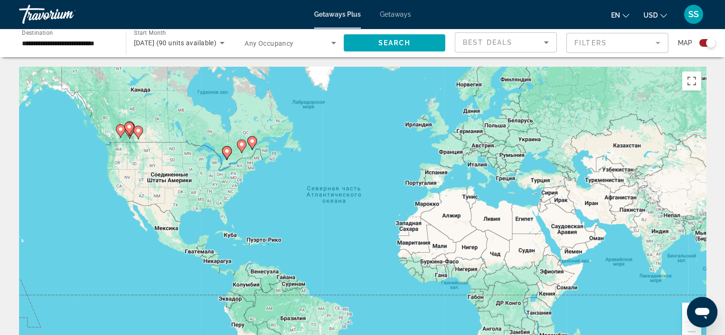
click at [241, 150] on icon "Main content" at bounding box center [241, 146] width 9 height 12
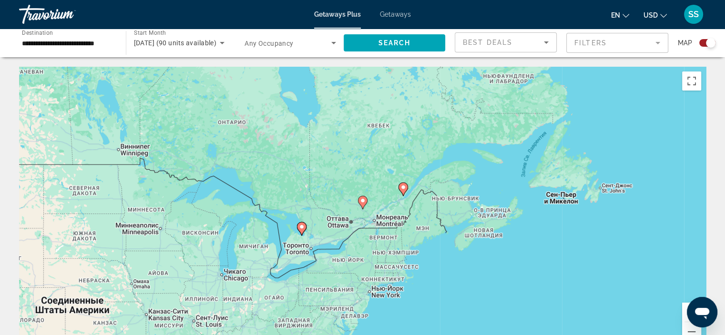
click at [360, 204] on icon "Main content" at bounding box center [362, 202] width 9 height 12
type input "**********"
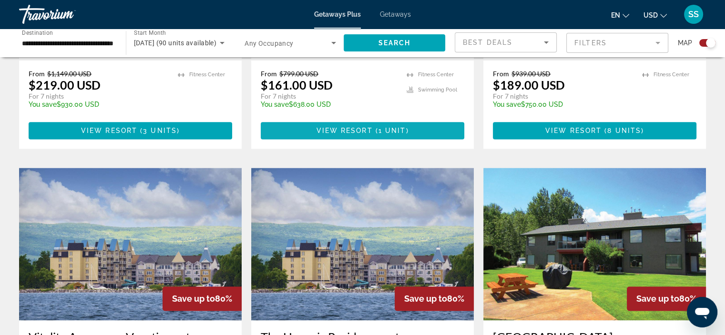
scroll to position [1329, 0]
